Goal: Task Accomplishment & Management: Manage account settings

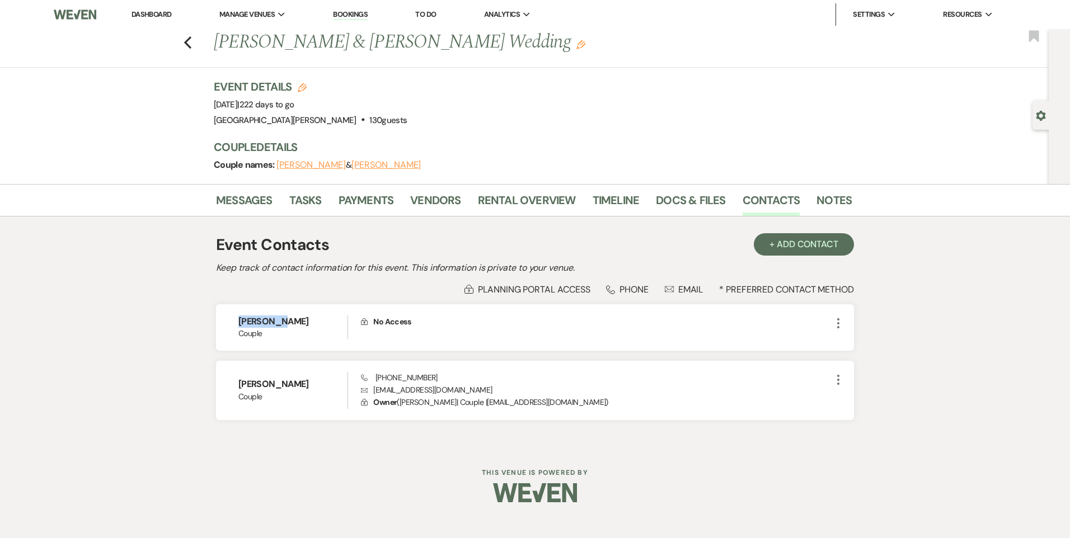
click at [165, 14] on link "Dashboard" at bounding box center [152, 15] width 40 height 10
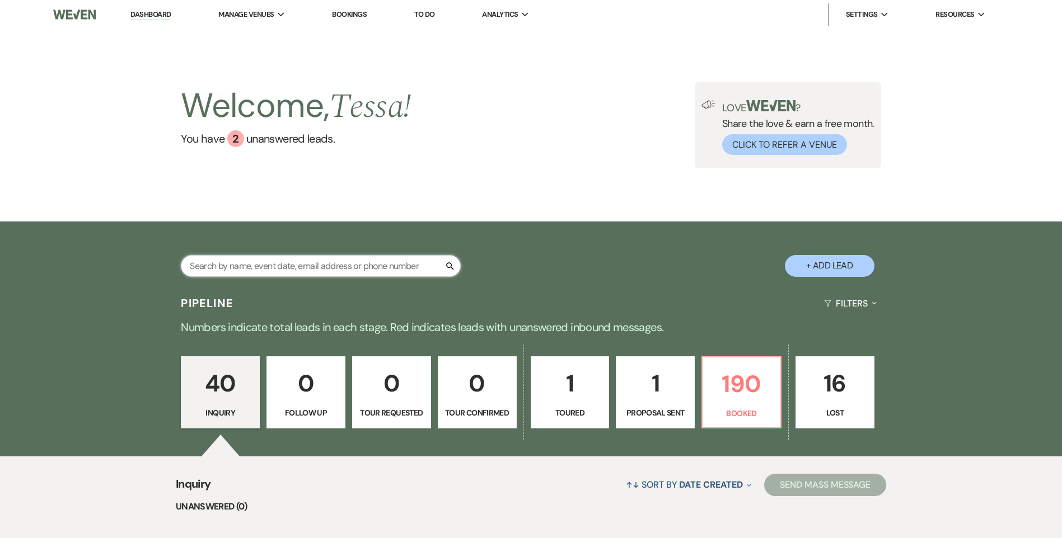
click at [255, 262] on input "text" at bounding box center [321, 266] width 280 height 22
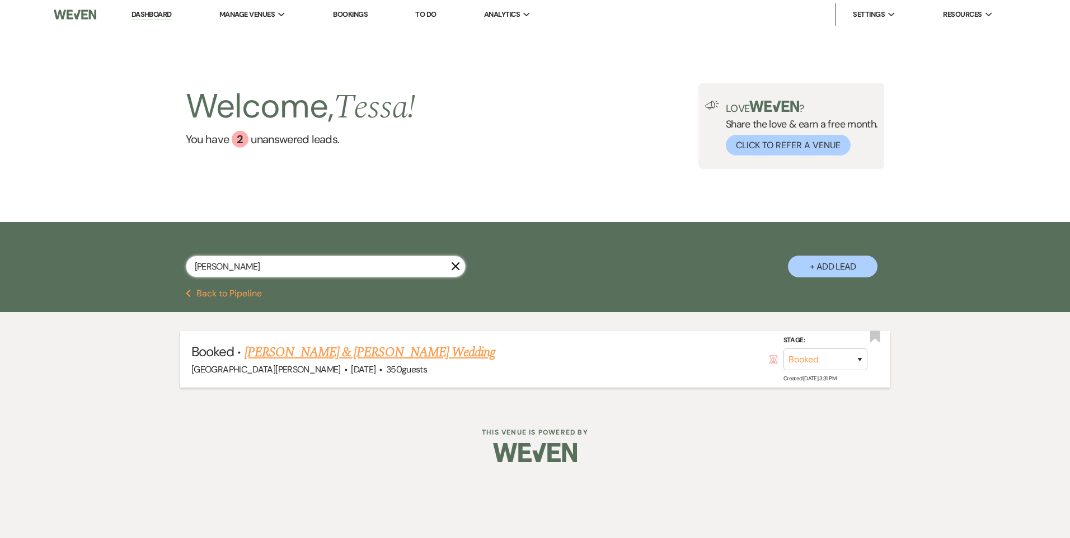
type input "[PERSON_NAME]"
click at [285, 356] on link "[PERSON_NAME] & [PERSON_NAME] Wedding" at bounding box center [370, 352] width 251 height 20
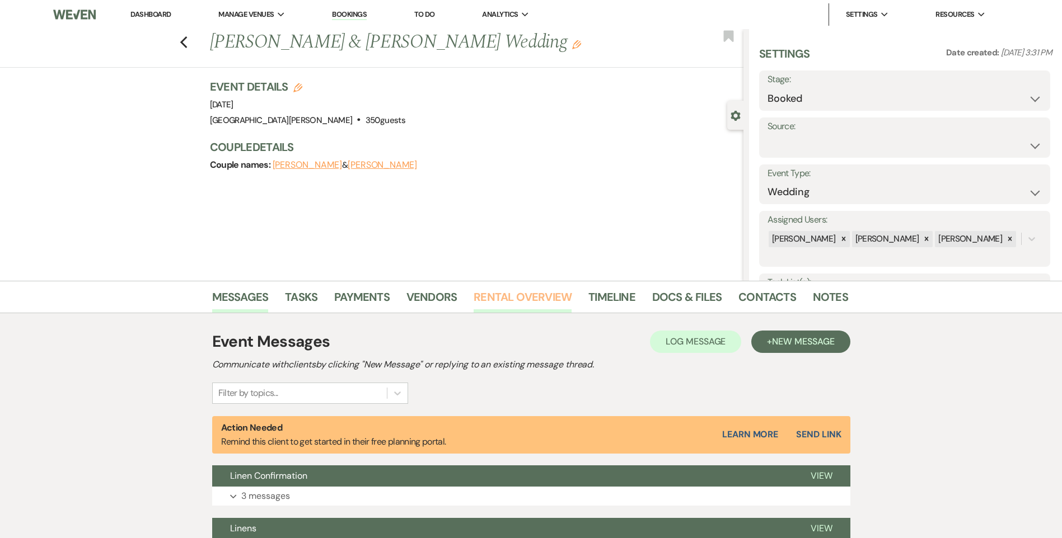
click at [496, 298] on link "Rental Overview" at bounding box center [522, 300] width 98 height 25
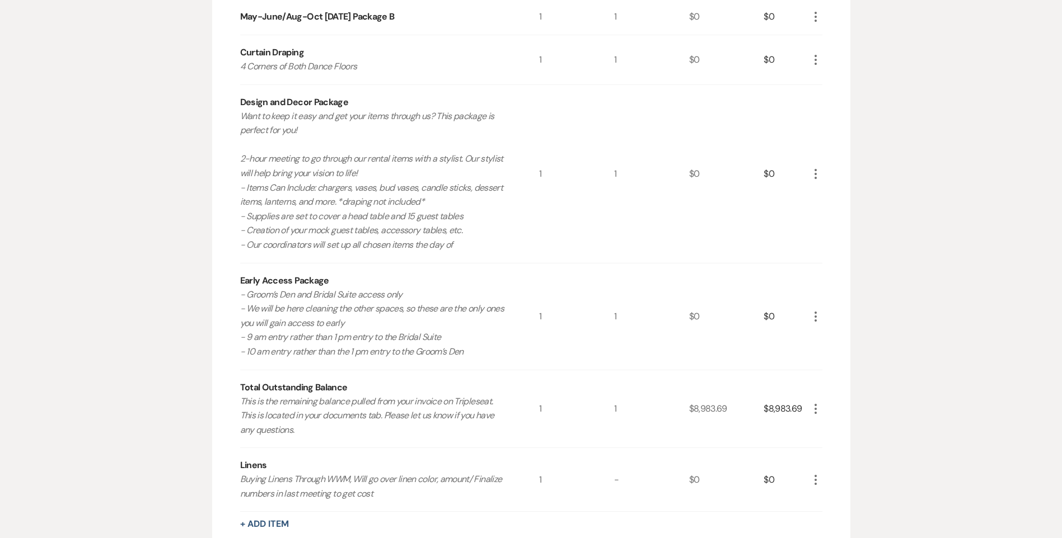
scroll to position [504, 0]
